Goal: Information Seeking & Learning: Learn about a topic

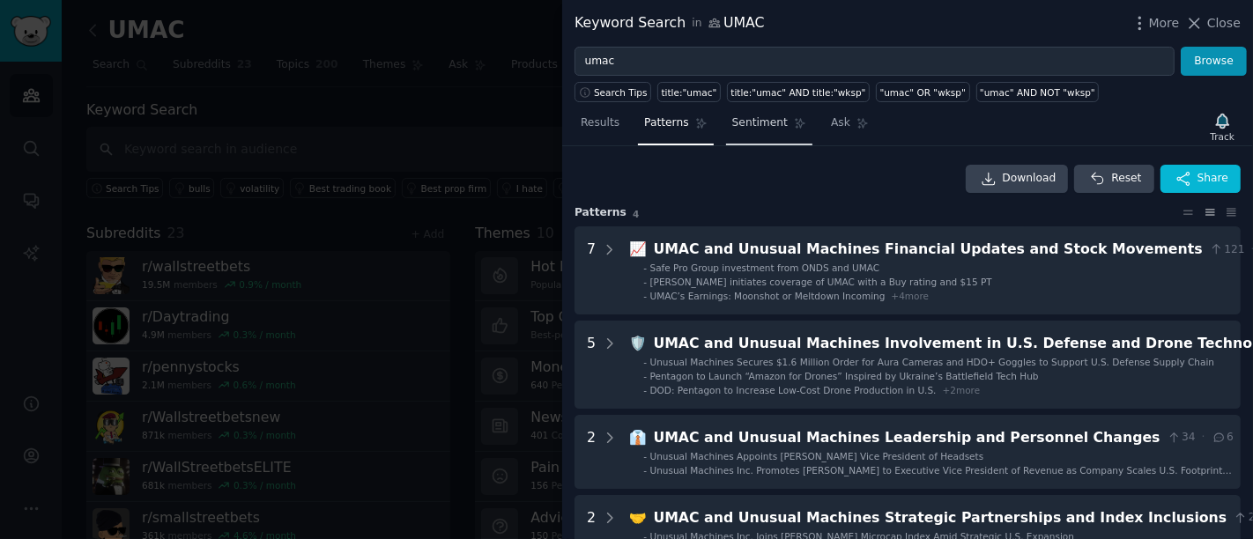
click at [733, 124] on span "Sentiment" at bounding box center [761, 123] width 56 height 16
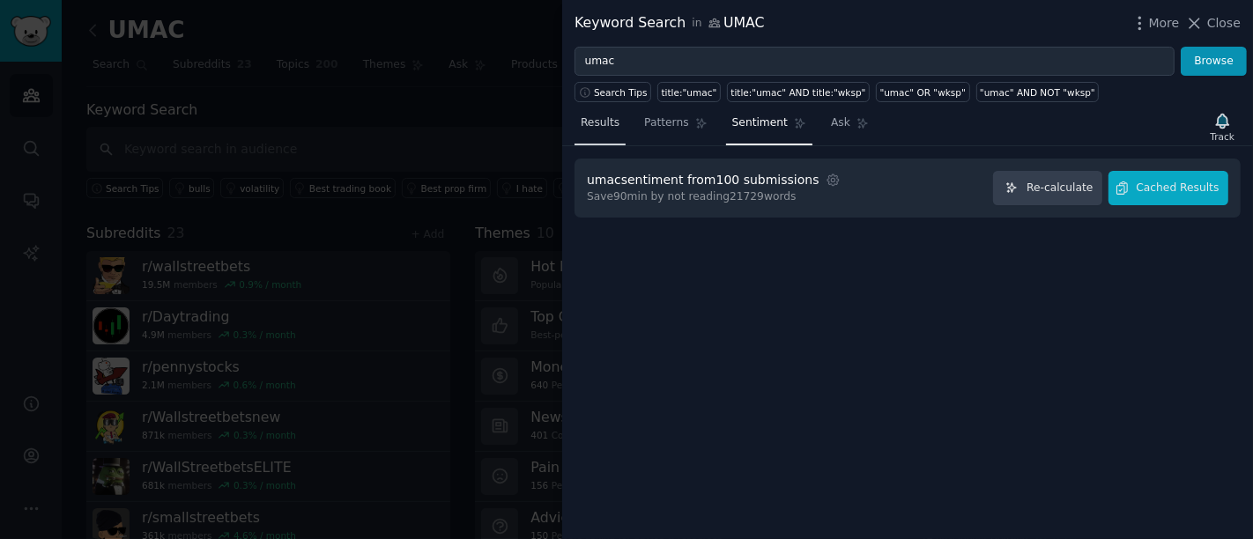
click at [605, 131] on link "Results" at bounding box center [600, 127] width 51 height 36
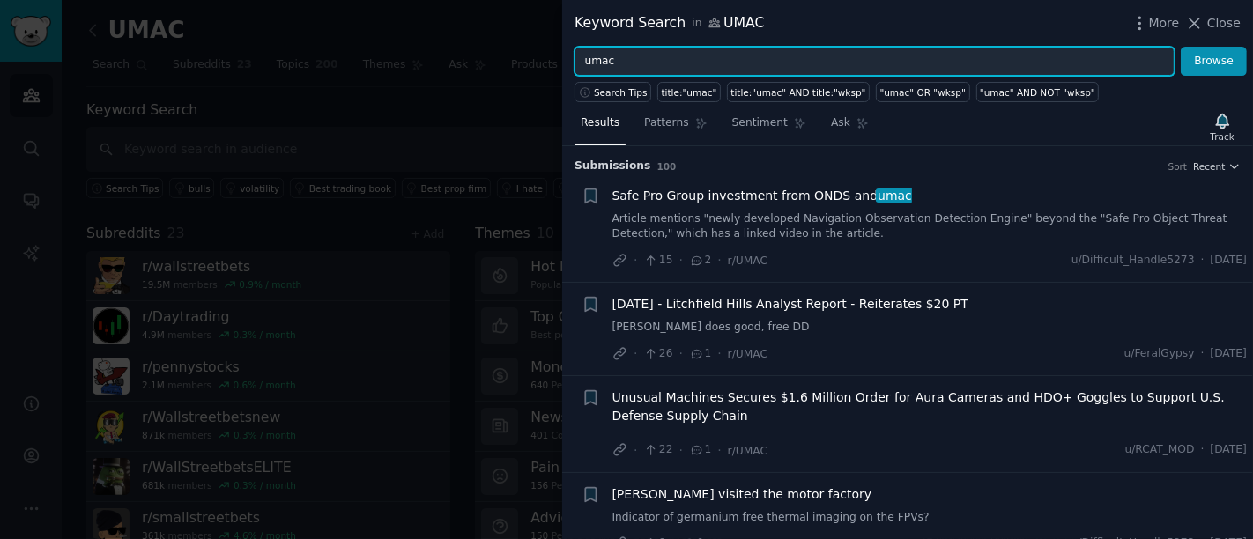
drag, startPoint x: 630, startPoint y: 63, endPoint x: 535, endPoint y: 65, distance: 95.2
click at [535, 65] on div "Keyword Search in UMAC More Close umac Browse Search Tips title:"umac" title:"u…" at bounding box center [626, 269] width 1253 height 539
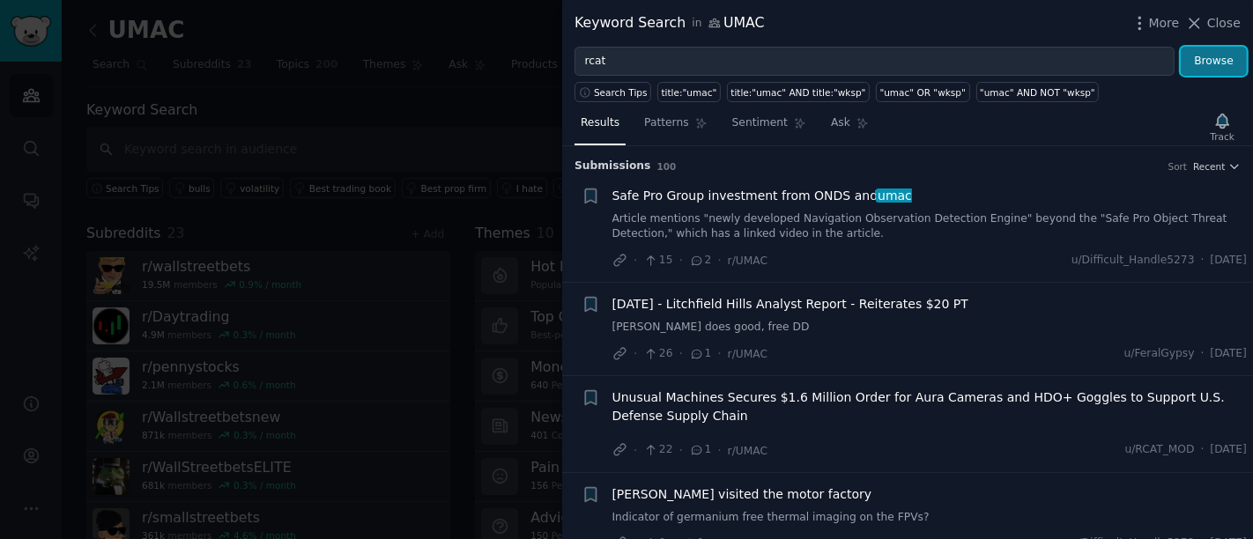
click at [1224, 71] on button "Browse" at bounding box center [1214, 62] width 66 height 30
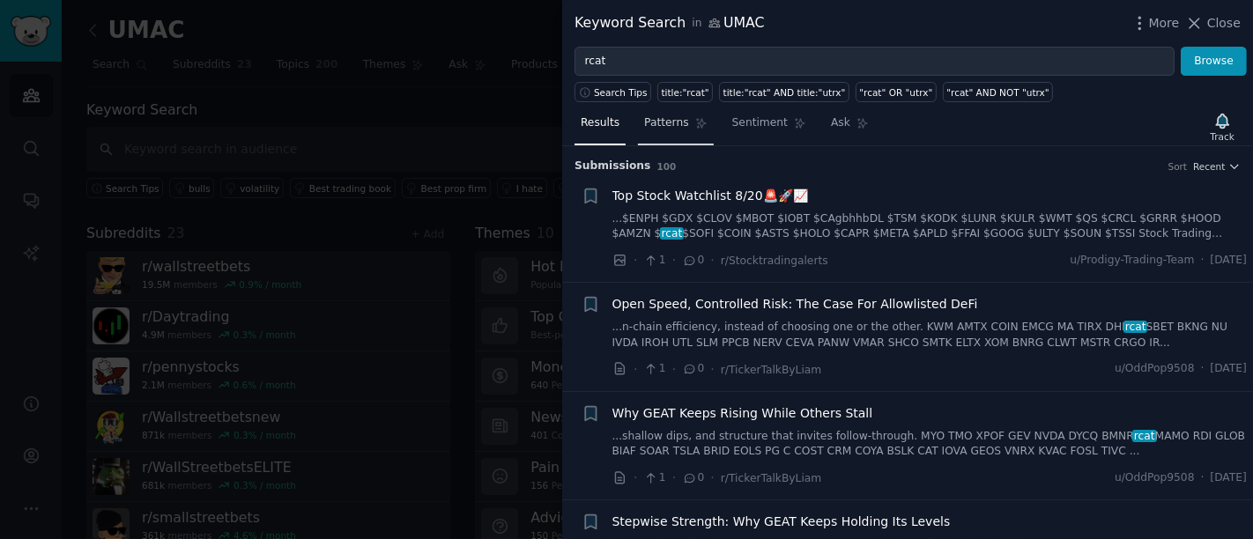
click at [672, 129] on span "Patterns" at bounding box center [666, 123] width 44 height 16
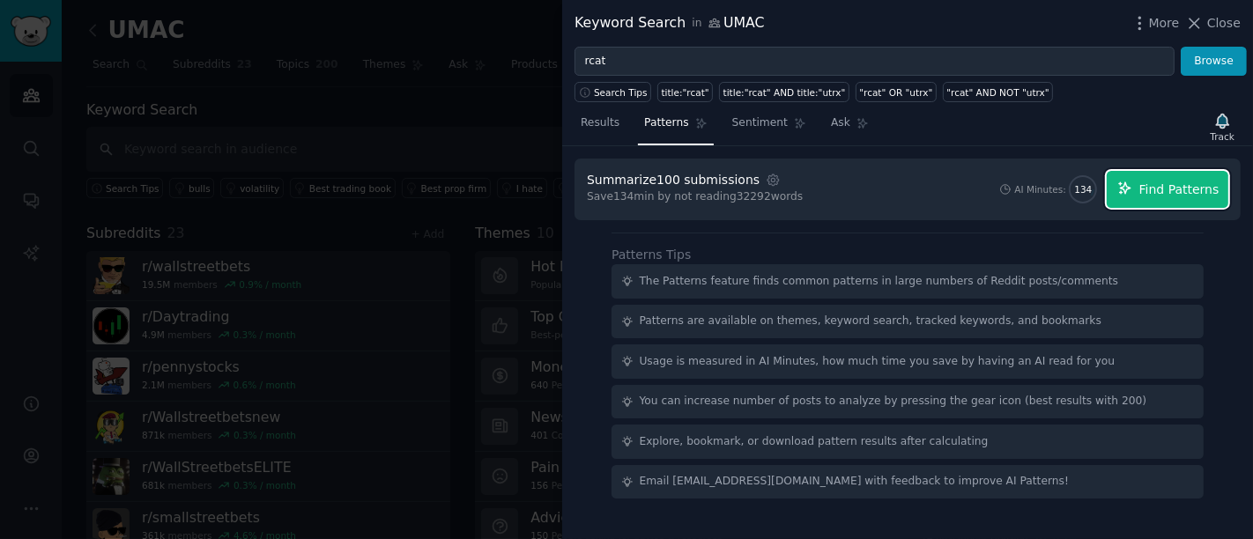
click at [1197, 199] on button "Find Patterns" at bounding box center [1168, 189] width 122 height 37
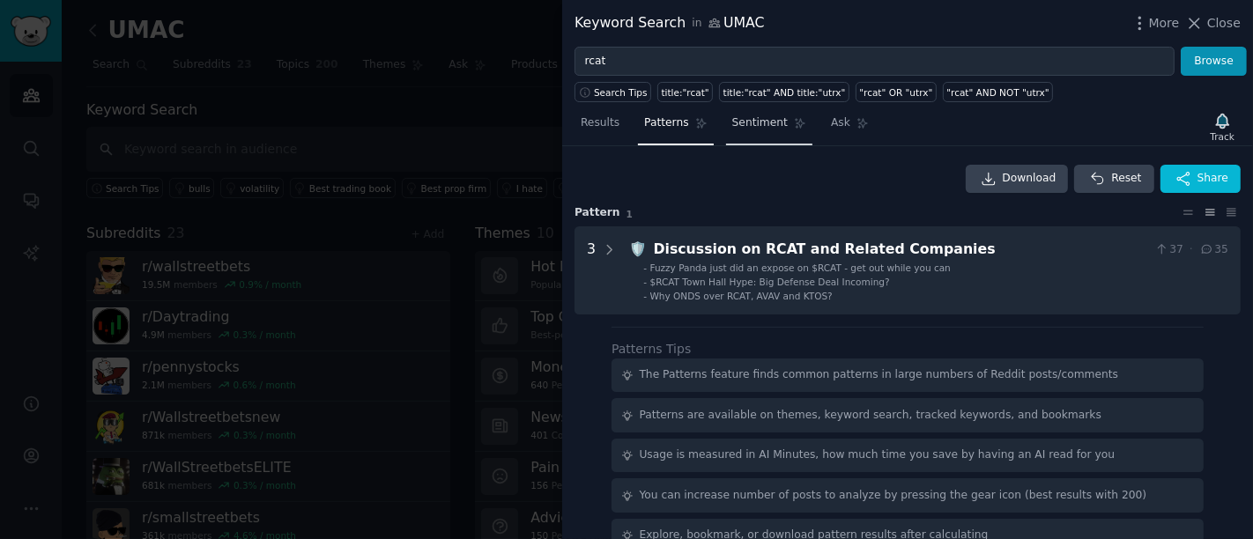
click at [762, 125] on span "Sentiment" at bounding box center [761, 123] width 56 height 16
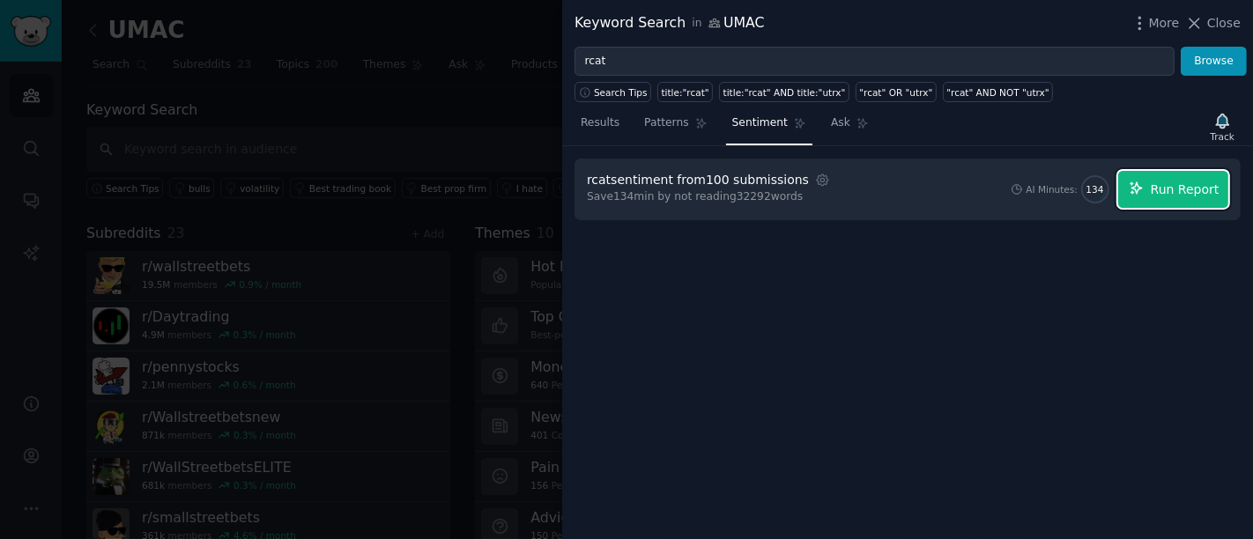
click at [1183, 197] on span "Run Report" at bounding box center [1185, 190] width 69 height 19
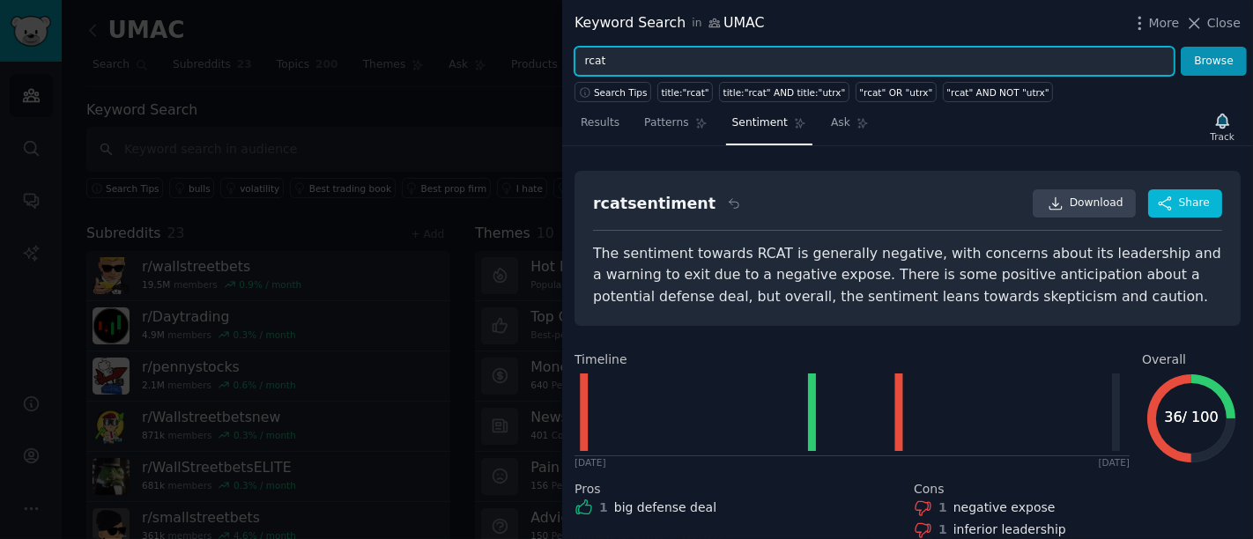
drag, startPoint x: 627, startPoint y: 65, endPoint x: 528, endPoint y: 67, distance: 98.7
click at [528, 67] on div "Keyword Search in UMAC More Close rcat Browse Search Tips title:"rcat" title:"r…" at bounding box center [626, 269] width 1253 height 539
type input "opendoor"
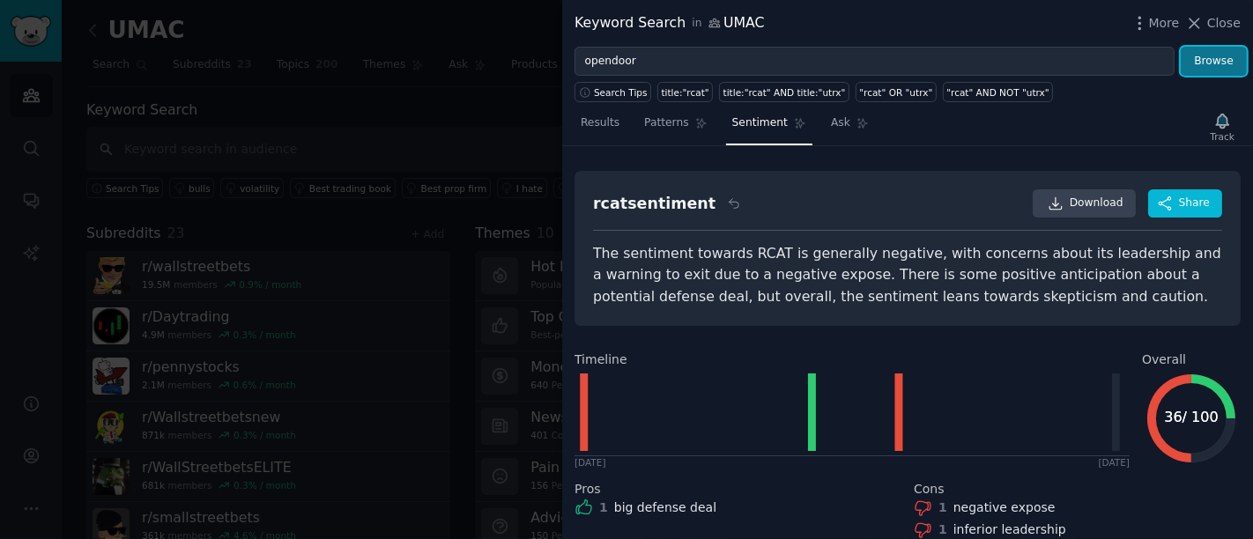
click at [1223, 62] on button "Browse" at bounding box center [1214, 62] width 66 height 30
click at [1224, 69] on button "Browse" at bounding box center [1214, 62] width 66 height 30
click at [600, 116] on span "Results" at bounding box center [600, 123] width 39 height 16
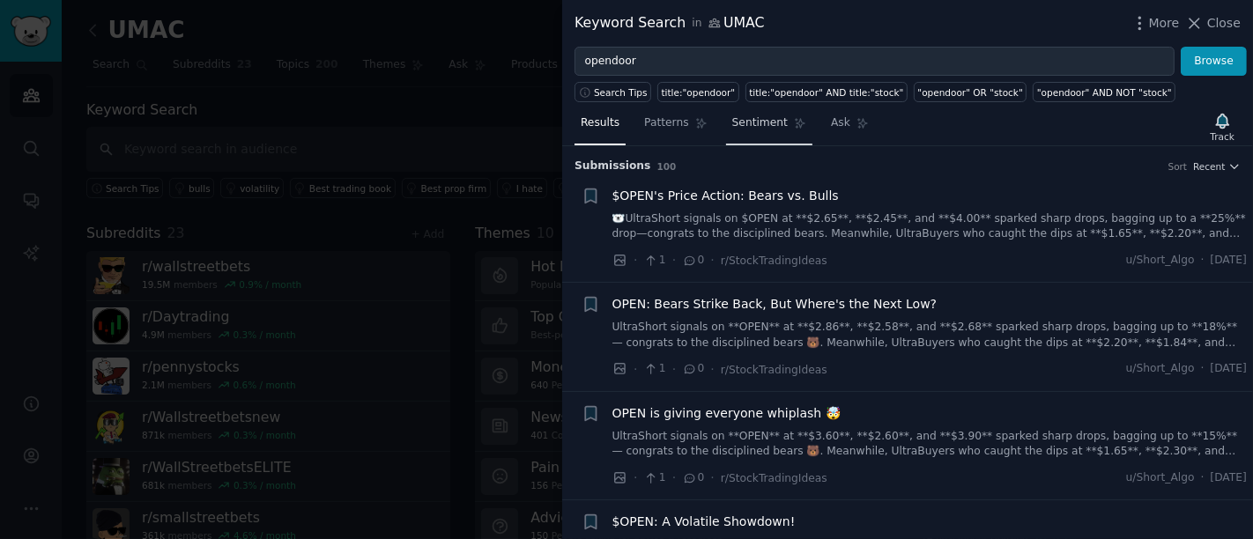
click at [734, 130] on span "Sentiment" at bounding box center [761, 123] width 56 height 16
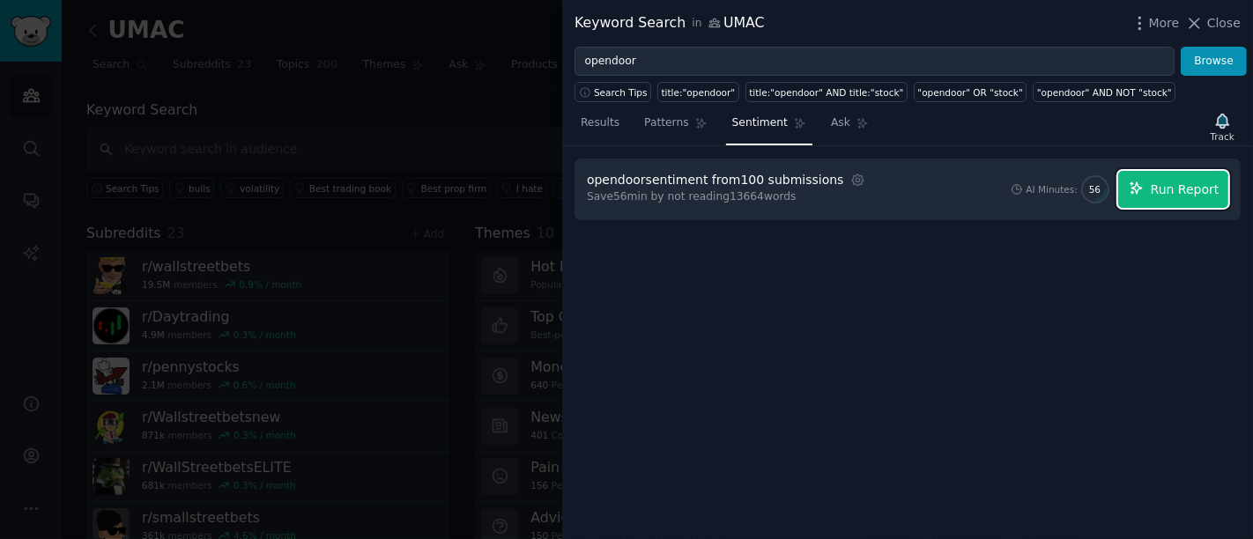
click at [1177, 202] on button "Run Report" at bounding box center [1174, 189] width 110 height 37
